Goal: Transaction & Acquisition: Purchase product/service

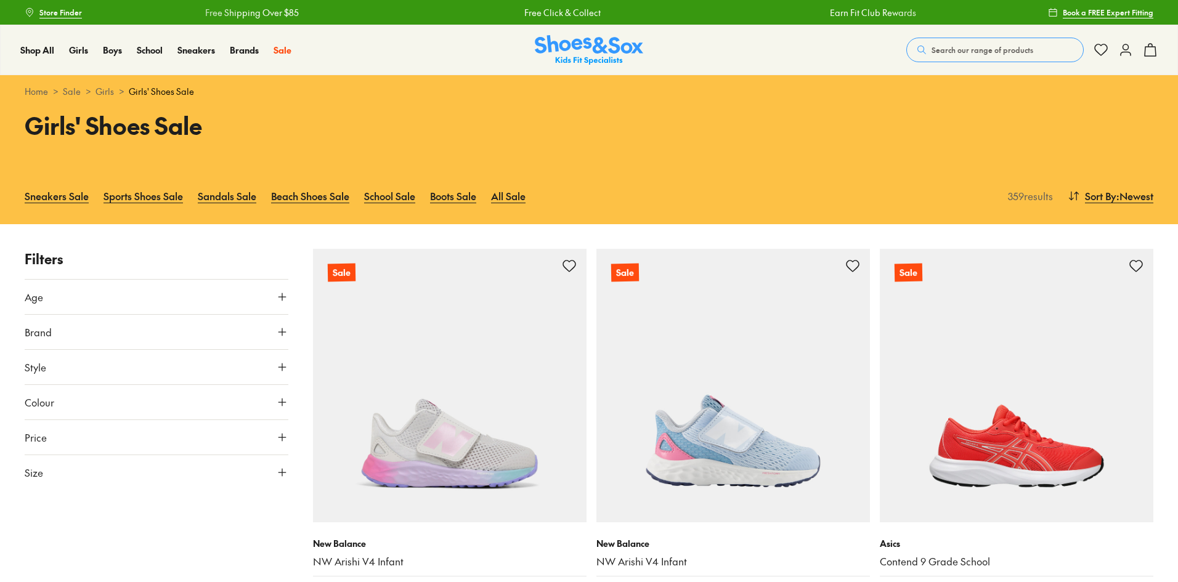
click at [283, 295] on icon at bounding box center [282, 297] width 12 height 12
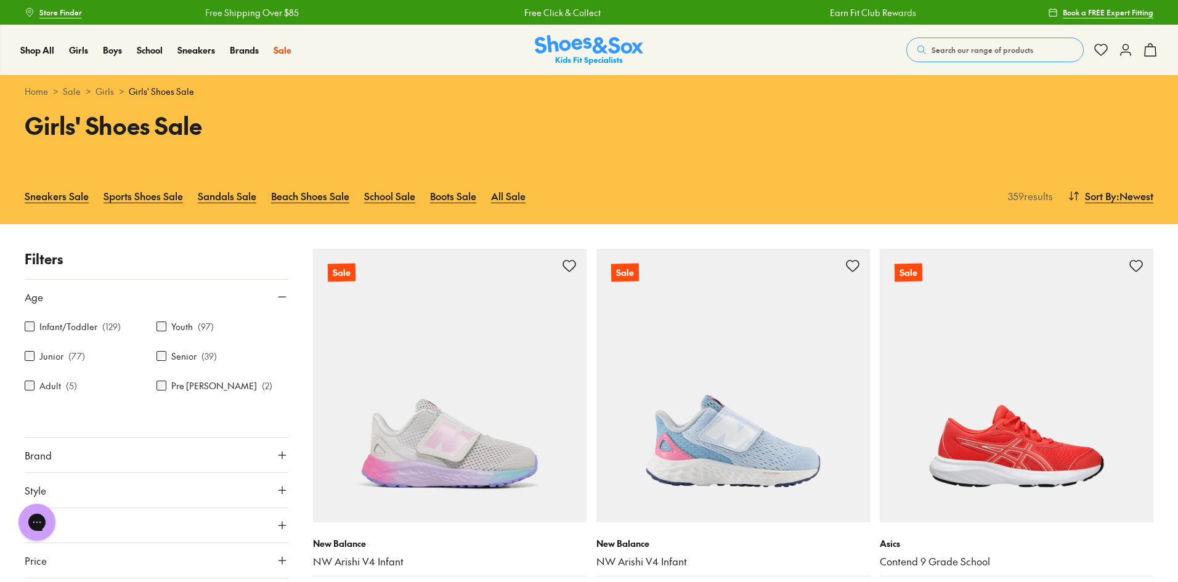
click at [282, 453] on use at bounding box center [282, 455] width 7 height 7
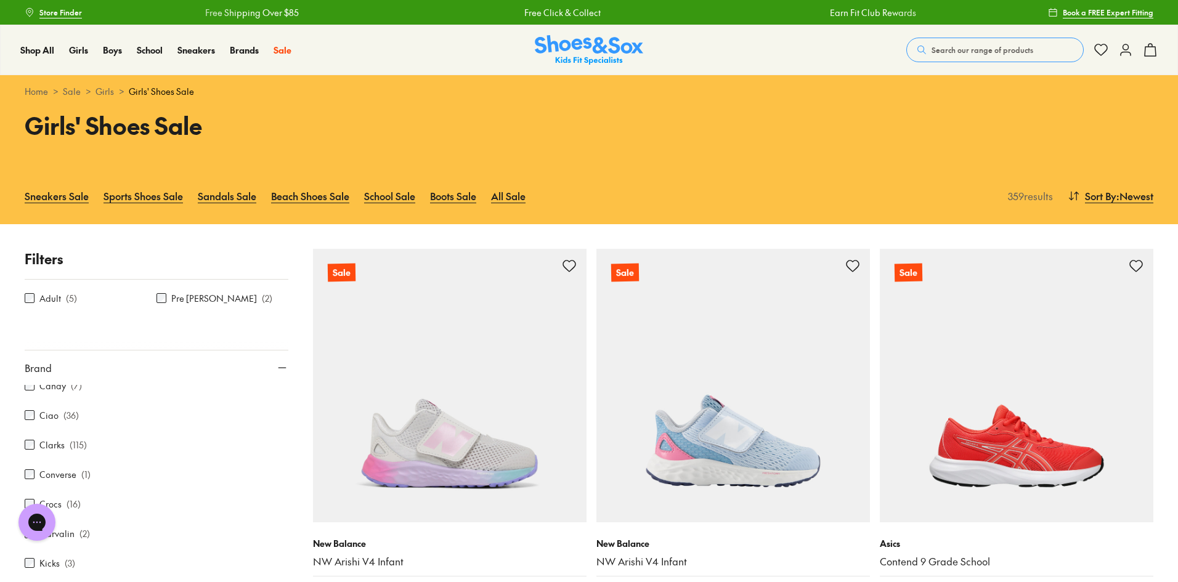
scroll to position [247, 0]
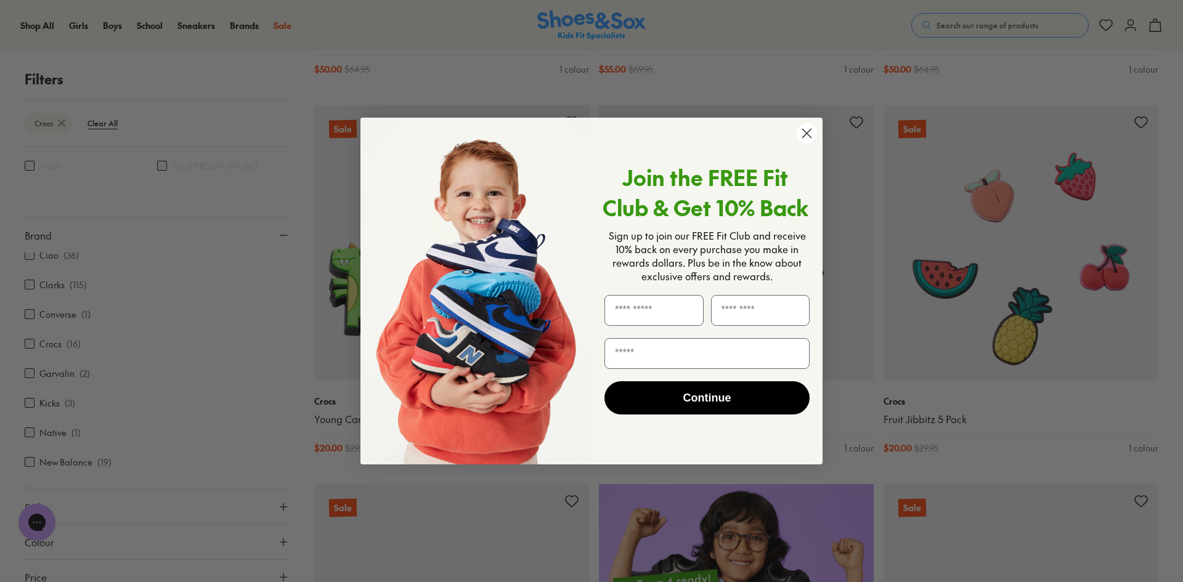
scroll to position [533, 0]
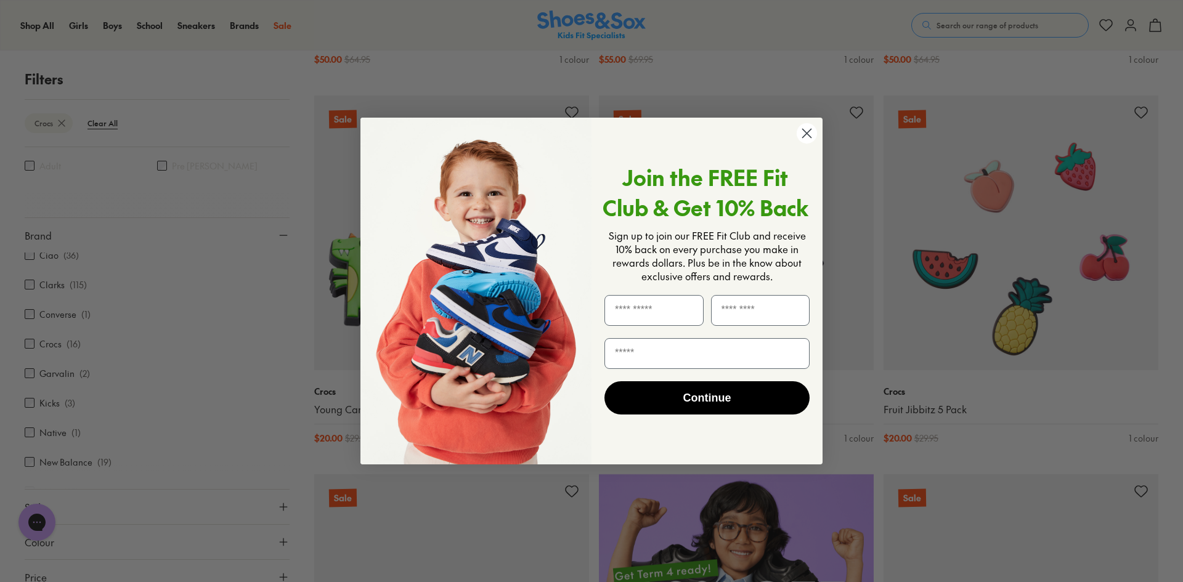
click at [807, 132] on circle "Close dialog" at bounding box center [807, 133] width 20 height 20
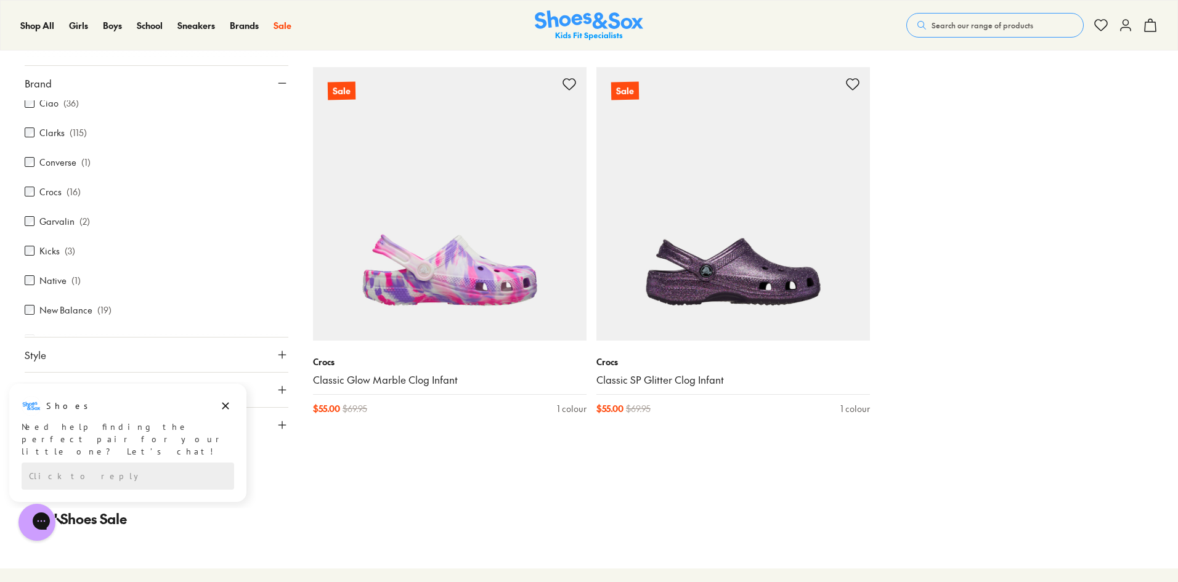
scroll to position [2072, 0]
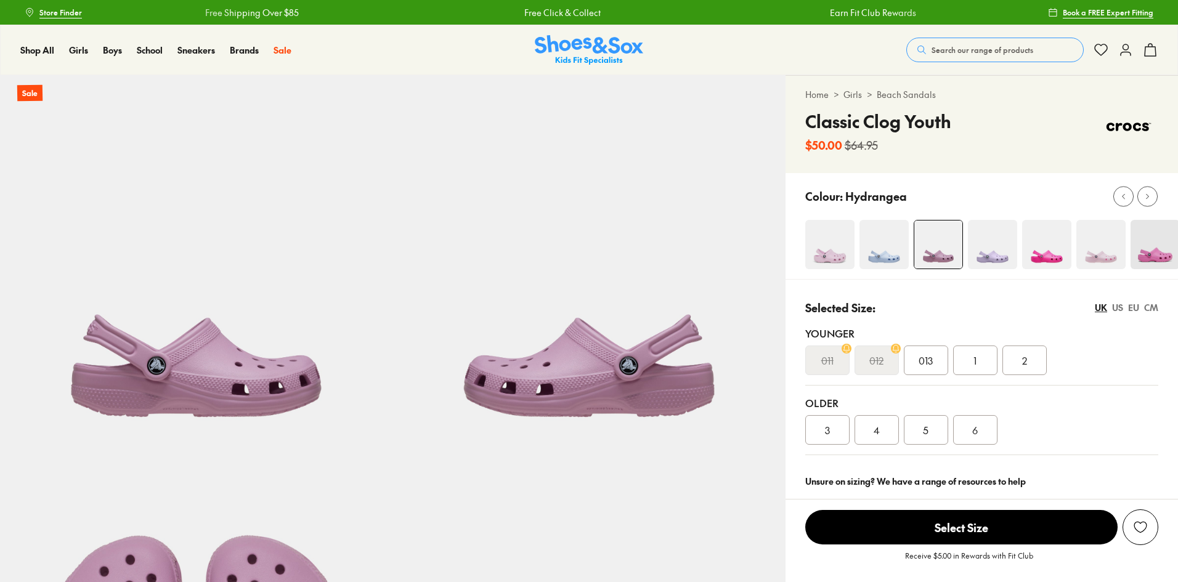
select select "*"
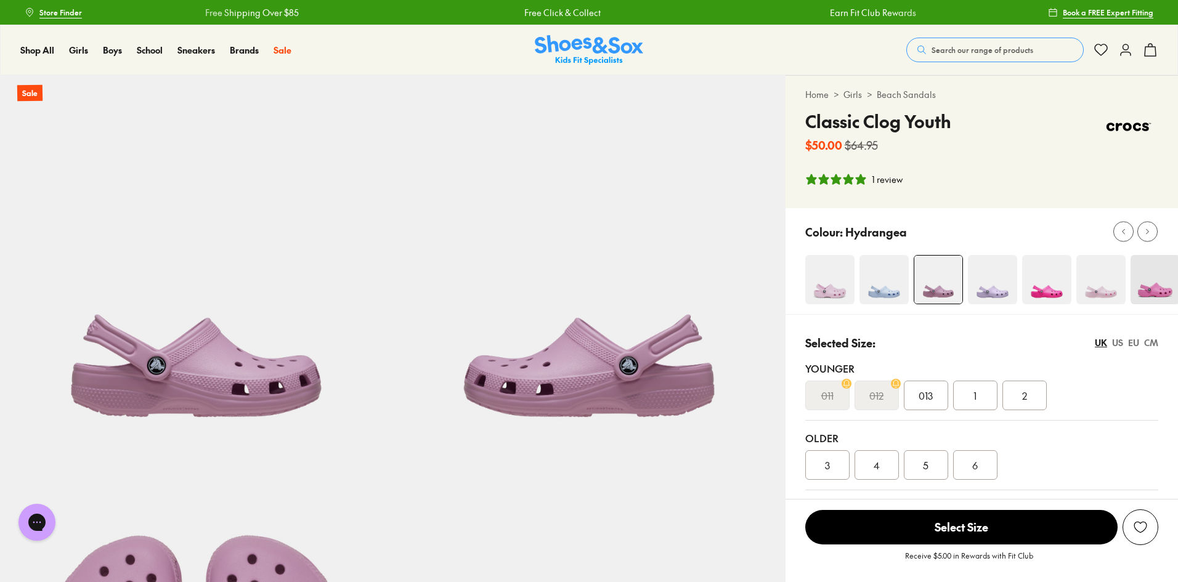
click at [1162, 287] on img at bounding box center [1155, 279] width 49 height 49
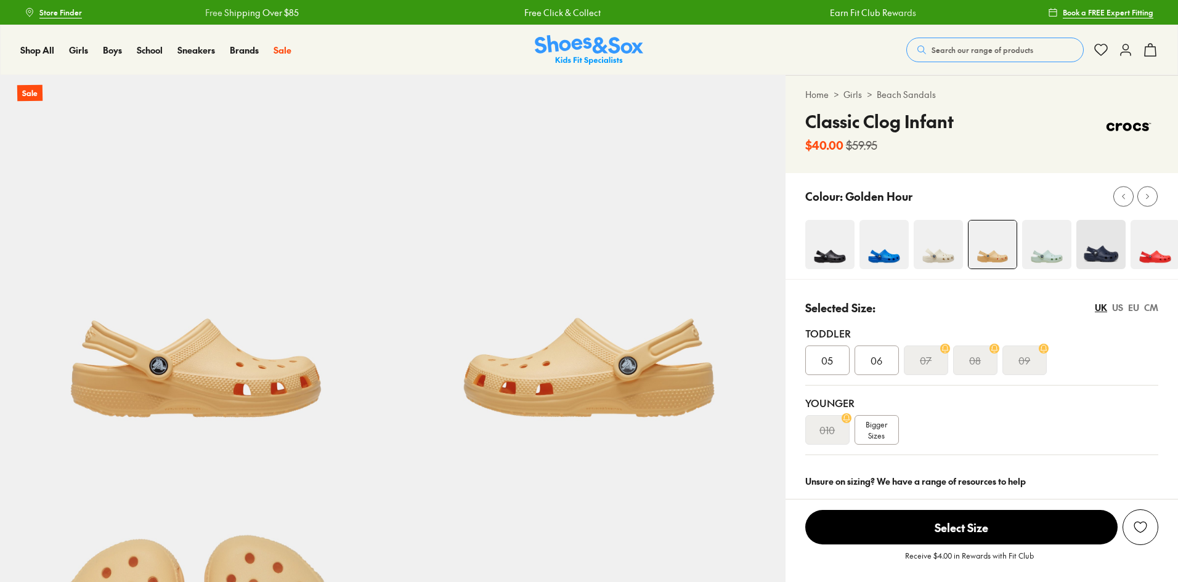
select select "*"
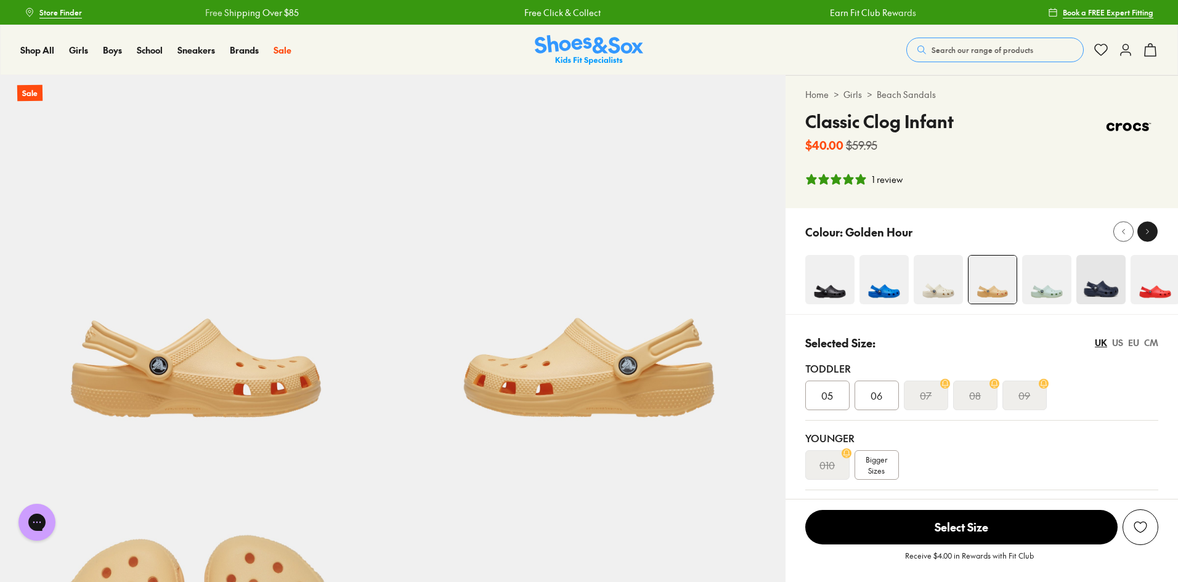
click at [1153, 229] on div at bounding box center [1147, 232] width 13 height 13
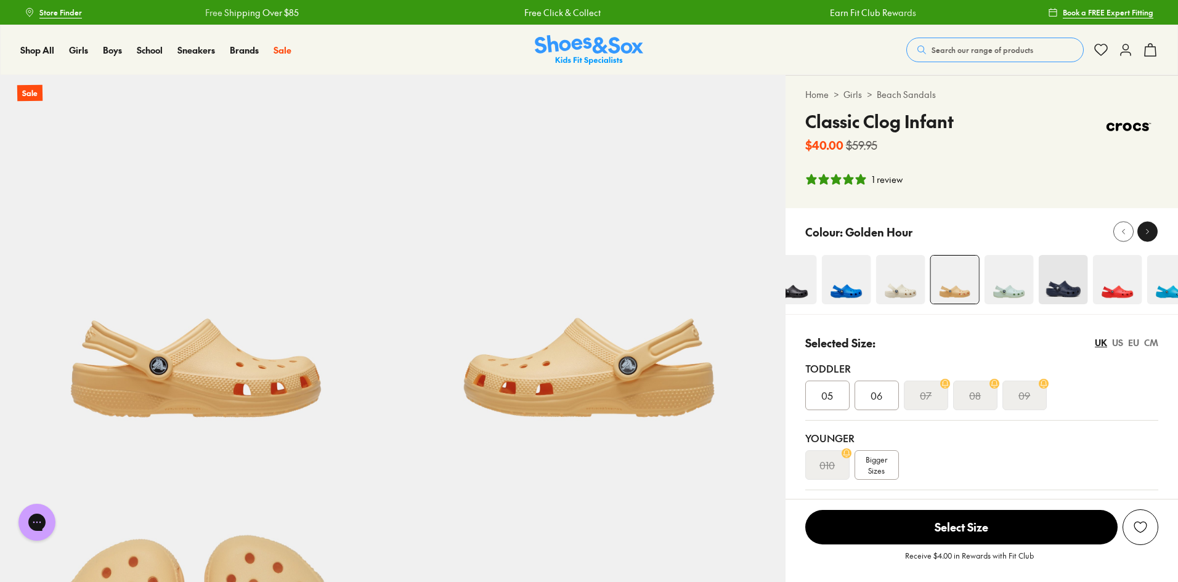
click at [1153, 229] on div at bounding box center [1147, 232] width 13 height 13
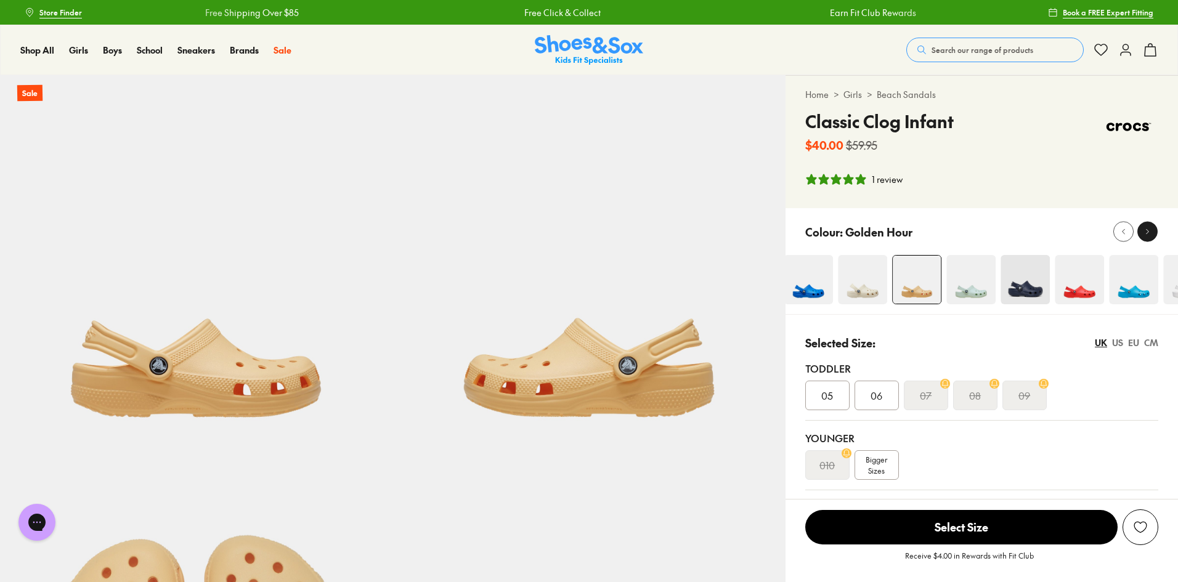
click at [1148, 229] on icon at bounding box center [1147, 231] width 9 height 9
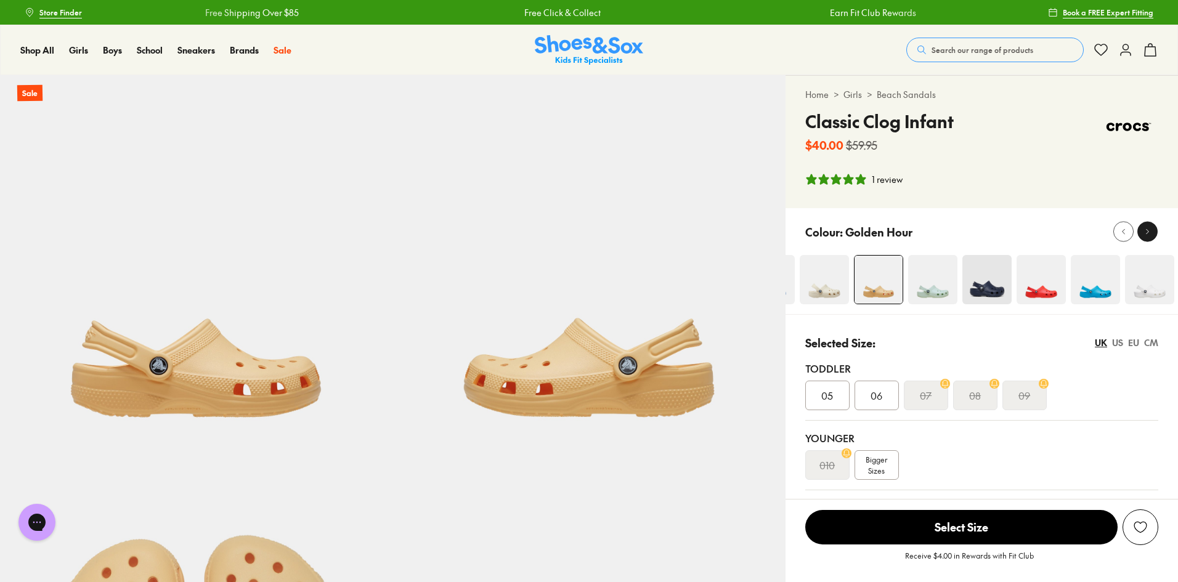
click at [1146, 228] on icon at bounding box center [1147, 231] width 9 height 9
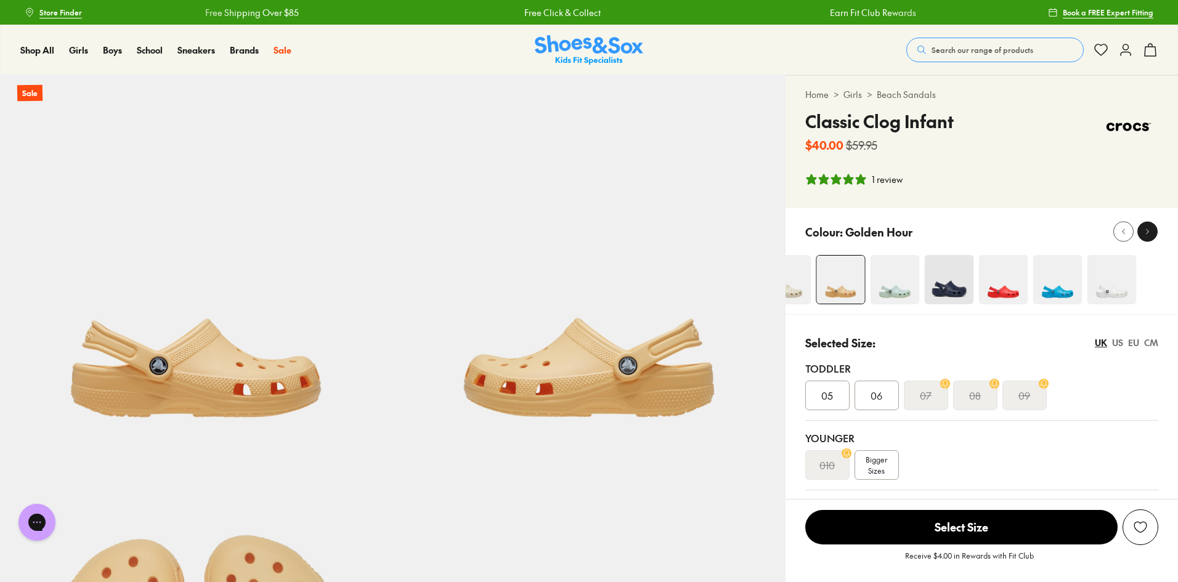
click at [1146, 228] on icon at bounding box center [1147, 231] width 9 height 9
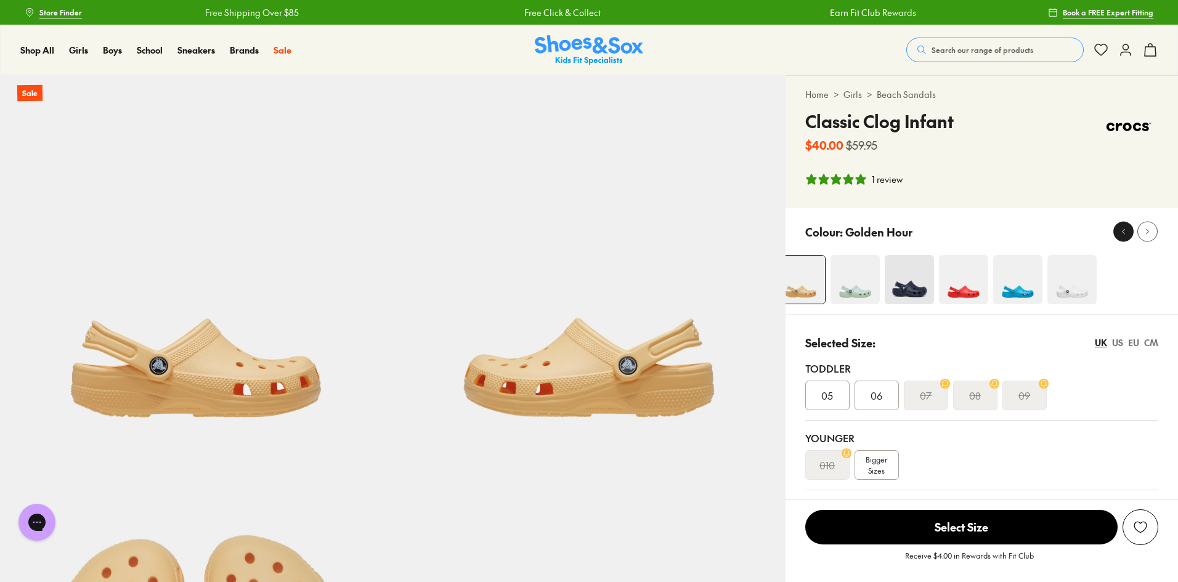
click at [1124, 229] on icon at bounding box center [1123, 231] width 9 height 9
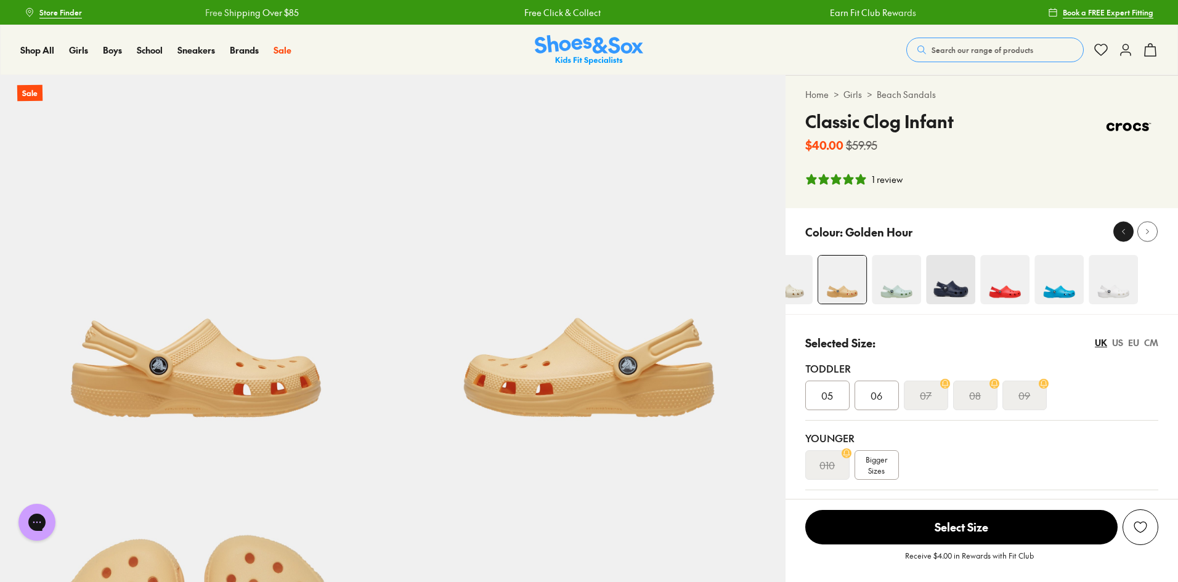
click at [1124, 229] on icon at bounding box center [1123, 231] width 9 height 9
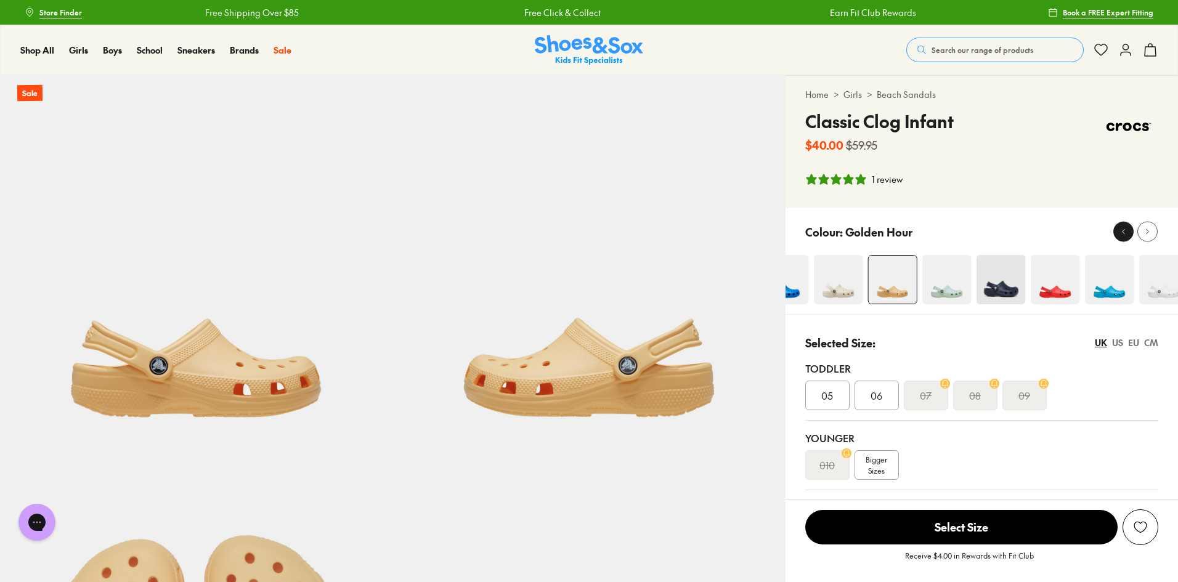
click at [1124, 229] on icon at bounding box center [1123, 231] width 9 height 9
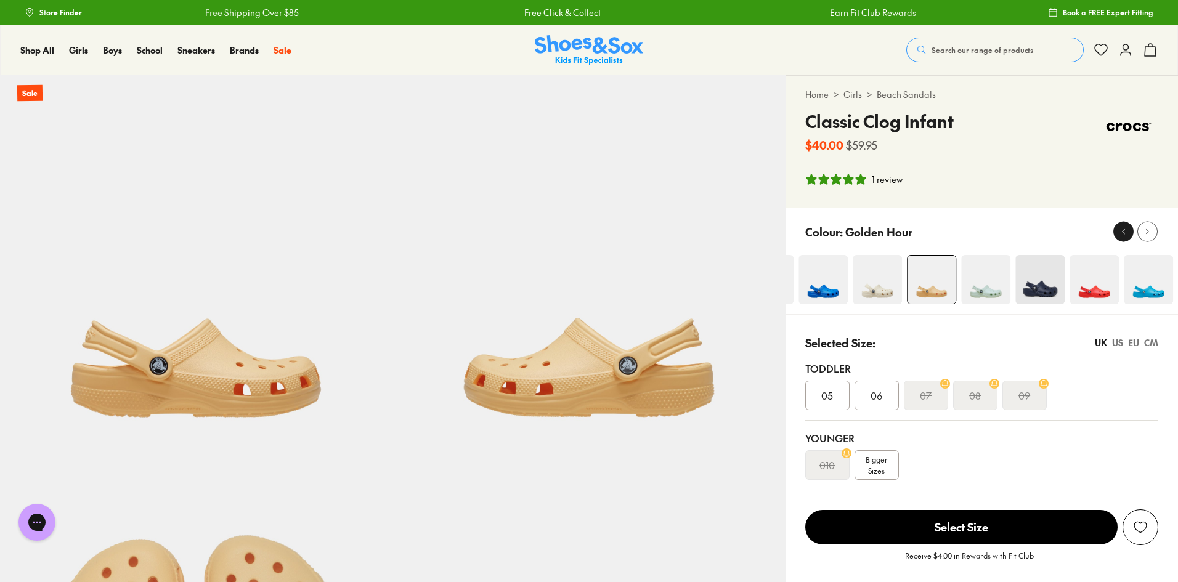
click at [1124, 229] on icon at bounding box center [1123, 231] width 9 height 9
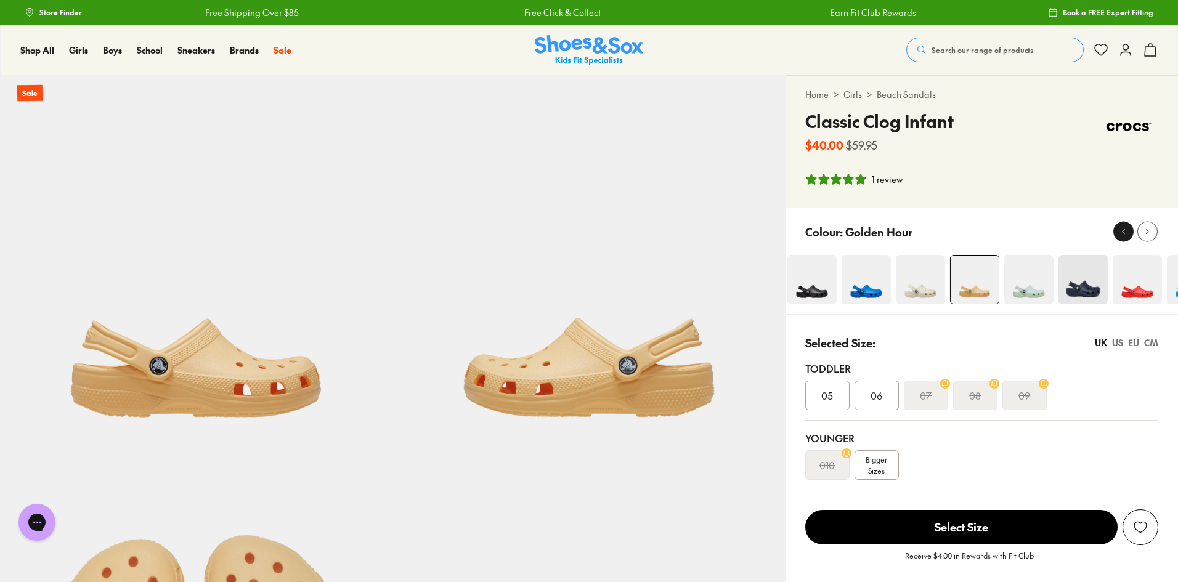
click at [1124, 229] on icon at bounding box center [1123, 231] width 9 height 9
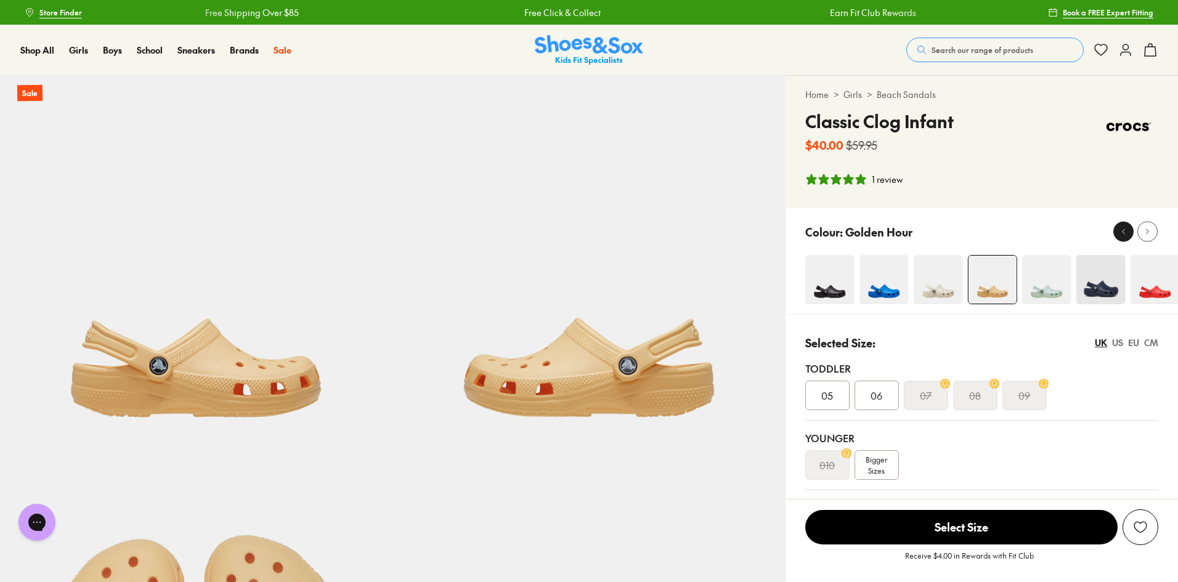
click at [1124, 229] on icon at bounding box center [1123, 231] width 9 height 9
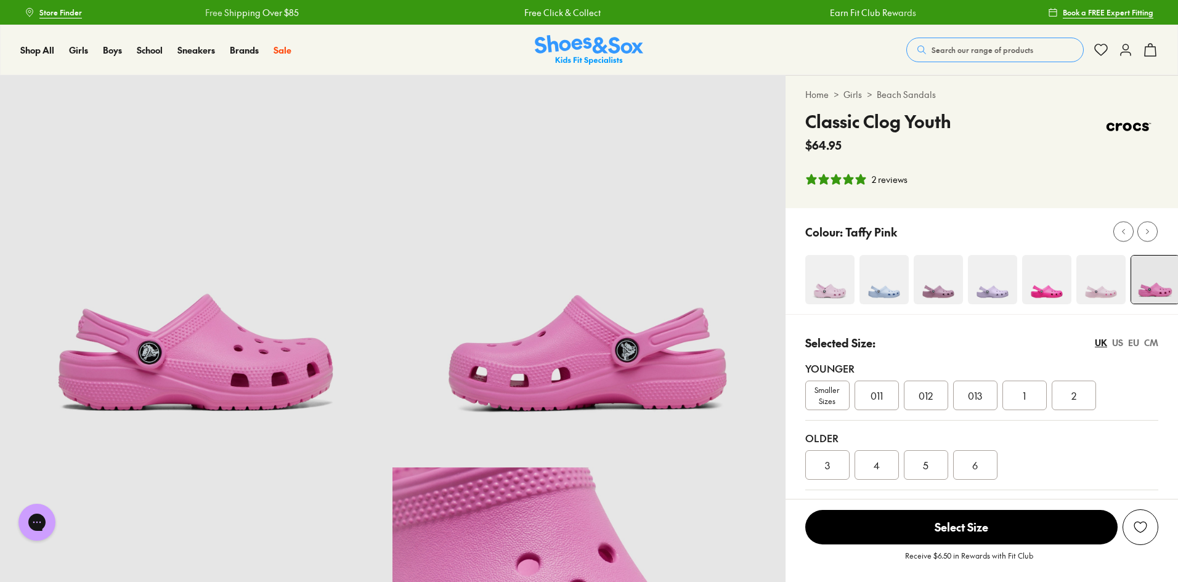
select select "*"
click at [842, 398] on span "Smaller Sizes" at bounding box center [827, 396] width 43 height 22
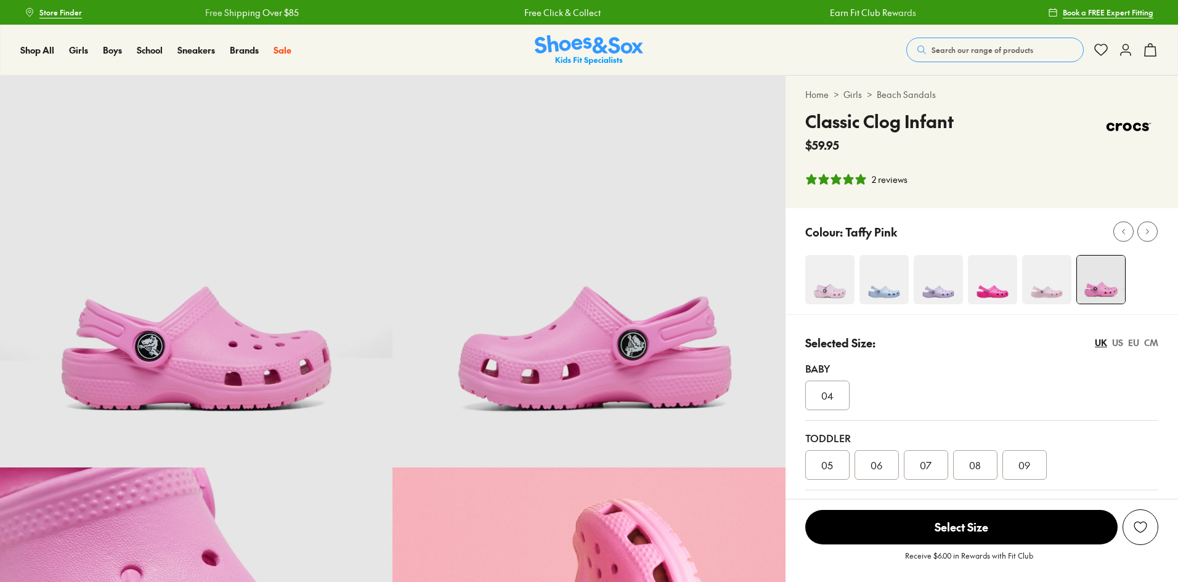
select select "*"
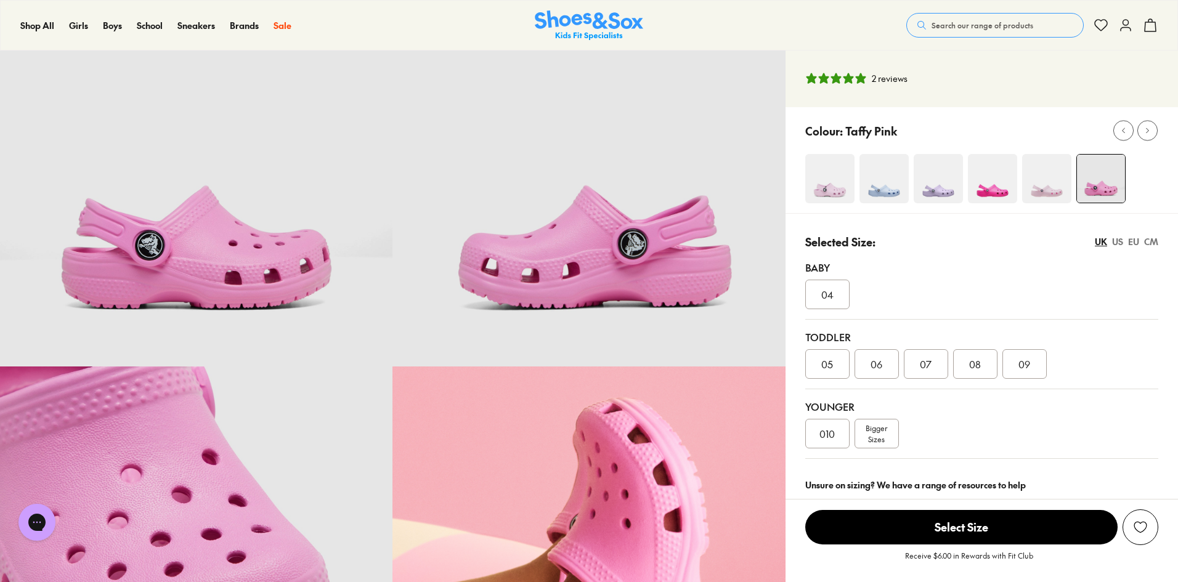
scroll to position [123, 0]
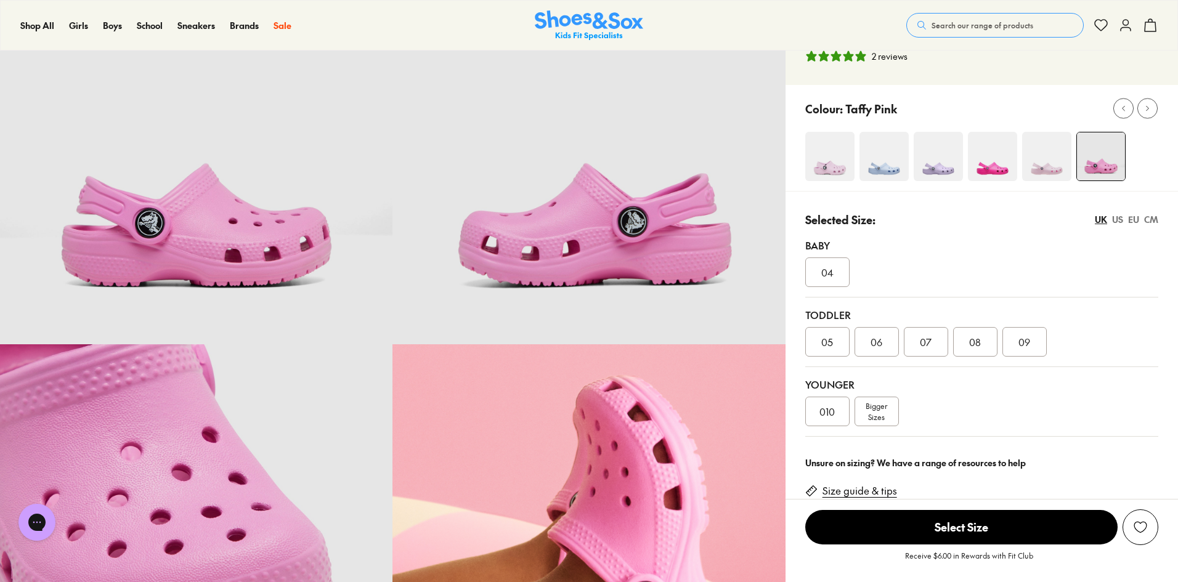
click at [870, 494] on link "Size guide & tips" at bounding box center [860, 491] width 75 height 14
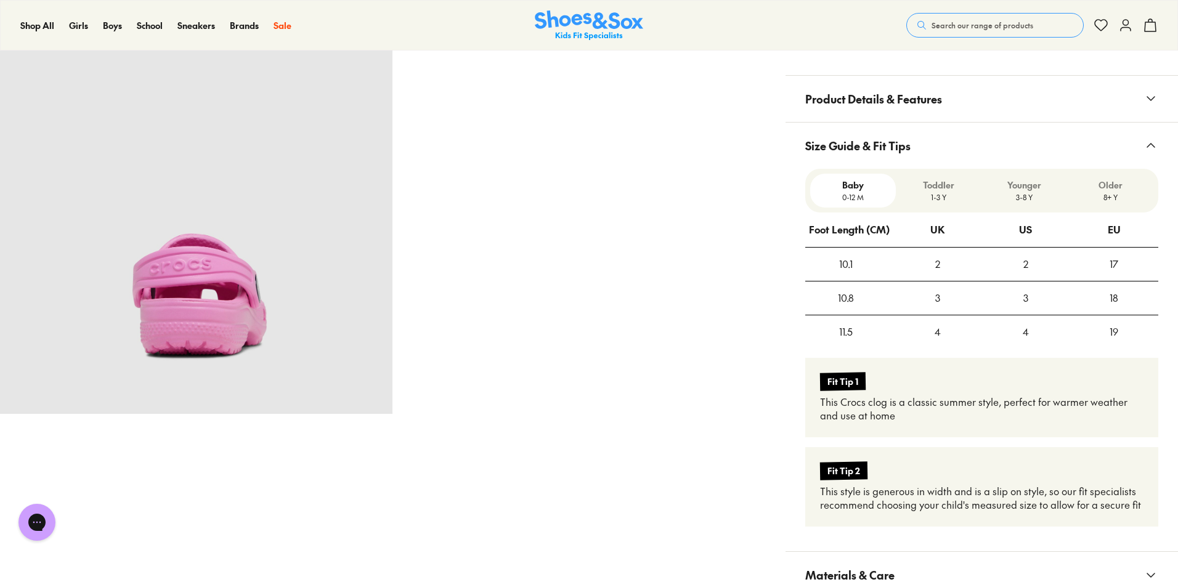
scroll to position [839, 0]
click at [950, 190] on p "Toddler" at bounding box center [939, 185] width 76 height 13
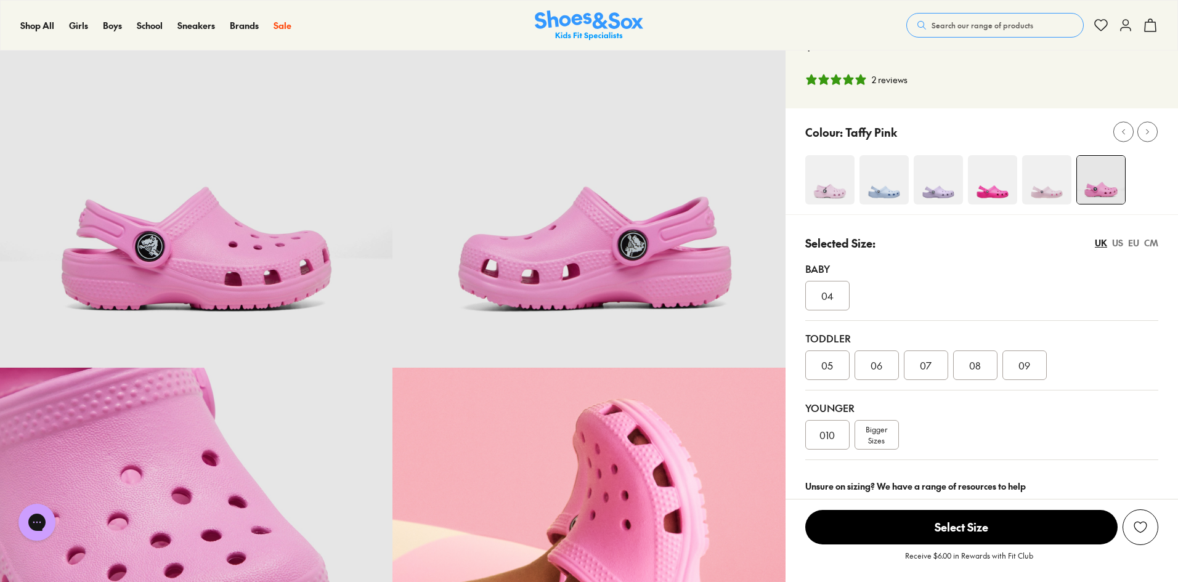
scroll to position [99, 0]
click at [1135, 247] on div "EU" at bounding box center [1134, 243] width 11 height 13
click at [973, 370] on span "24" at bounding box center [975, 366] width 11 height 15
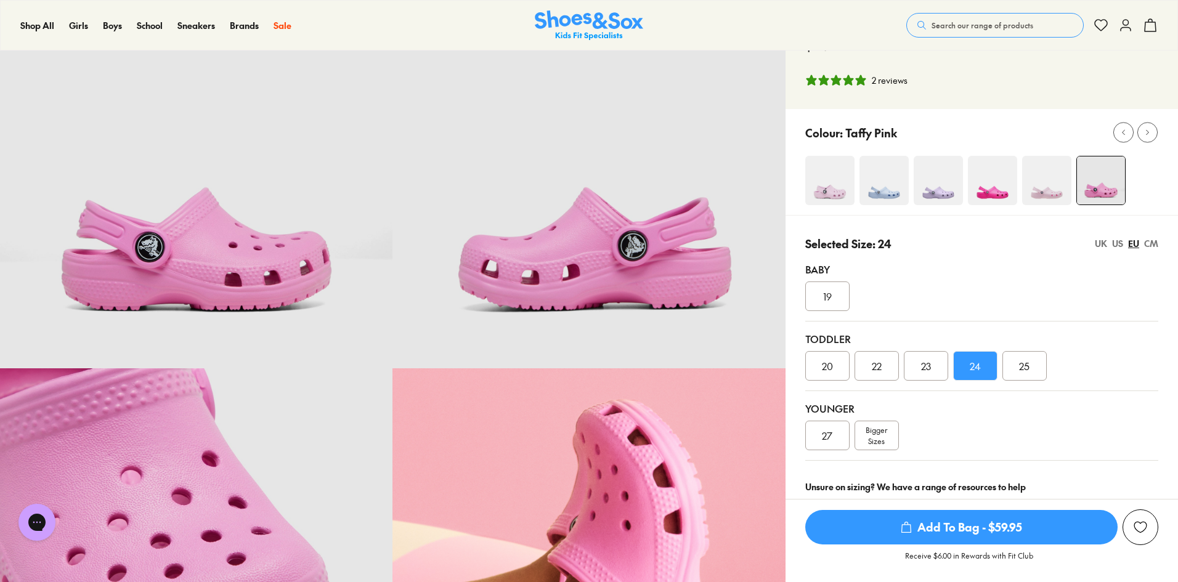
scroll to position [161, 0]
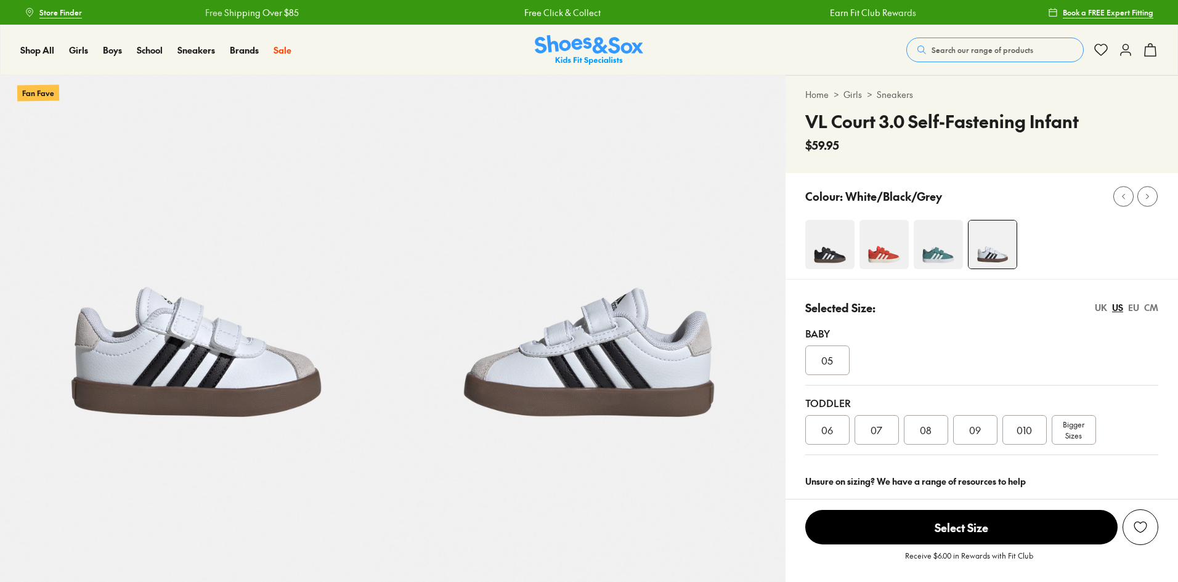
select select "*"
